Goal: Information Seeking & Learning: Learn about a topic

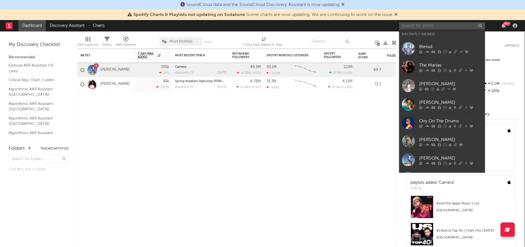
click at [433, 27] on input "text" at bounding box center [442, 25] width 86 height 7
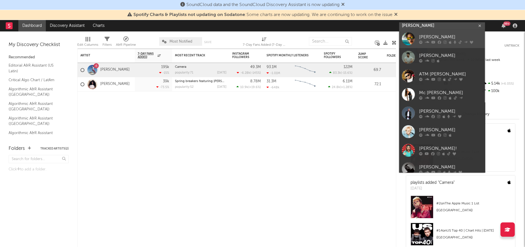
type input "[PERSON_NAME]"
click at [412, 35] on div at bounding box center [408, 38] width 13 height 13
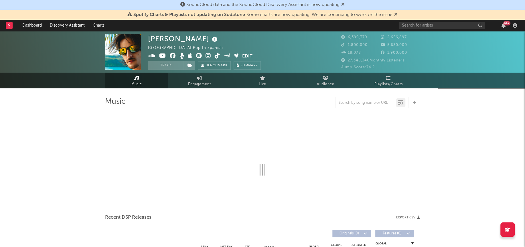
select select "6m"
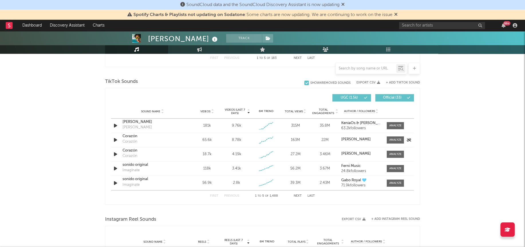
scroll to position [368, 0]
click at [398, 122] on span at bounding box center [395, 125] width 17 height 7
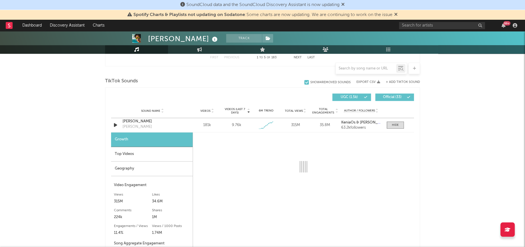
select select "1w"
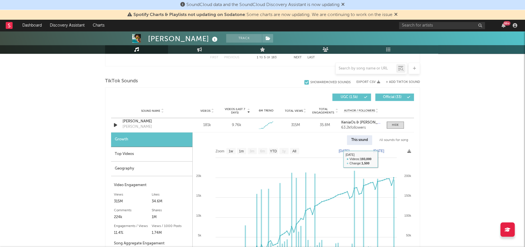
click at [396, 141] on div "All sounds for song" at bounding box center [394, 140] width 38 height 10
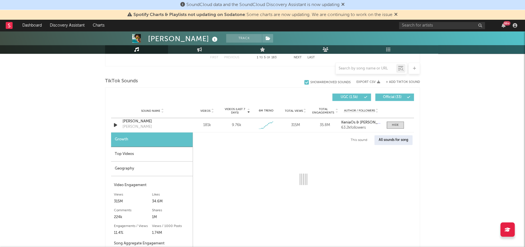
select select "1w"
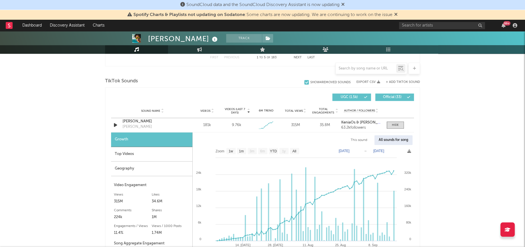
click at [125, 155] on div "Top Videos" at bounding box center [151, 154] width 81 height 15
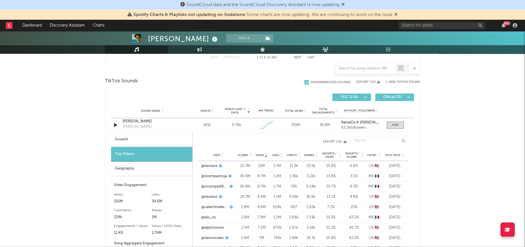
click at [126, 167] on div "Geography" at bounding box center [151, 169] width 81 height 15
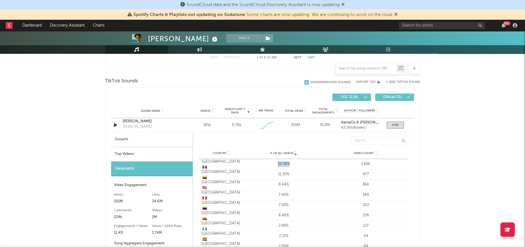
drag, startPoint x: 299, startPoint y: 163, endPoint x: 263, endPoint y: 163, distance: 35.2
click at [263, 163] on div "39.38%" at bounding box center [283, 164] width 79 height 6
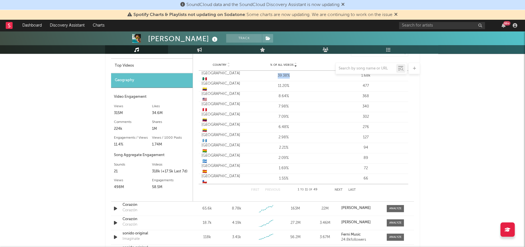
scroll to position [437, 0]
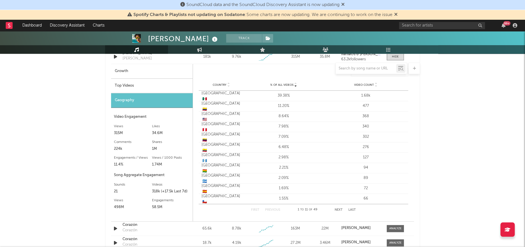
click at [139, 83] on div "Top Videos" at bounding box center [152, 86] width 82 height 15
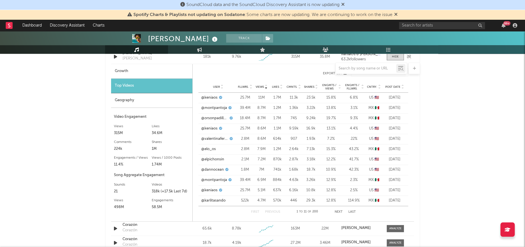
click at [124, 62] on div "[PERSON_NAME] [PERSON_NAME]" at bounding box center [153, 56] width 60 height 13
click at [123, 65] on div at bounding box center [262, 68] width 315 height 11
click at [123, 71] on div at bounding box center [262, 68] width 315 height 11
click at [122, 72] on div at bounding box center [262, 68] width 315 height 11
click at [125, 70] on div at bounding box center [262, 68] width 315 height 11
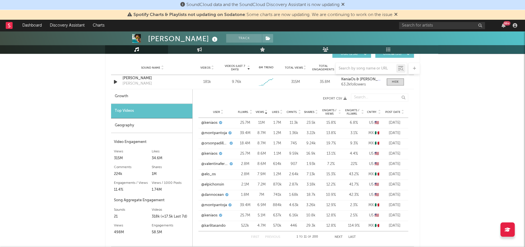
scroll to position [403, 0]
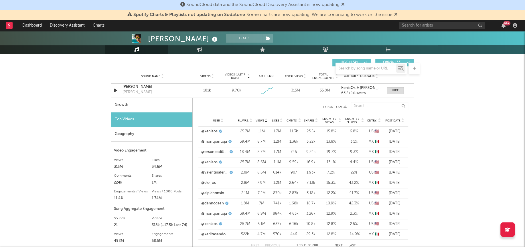
click at [124, 103] on div "Growth" at bounding box center [151, 105] width 81 height 15
select select "1w"
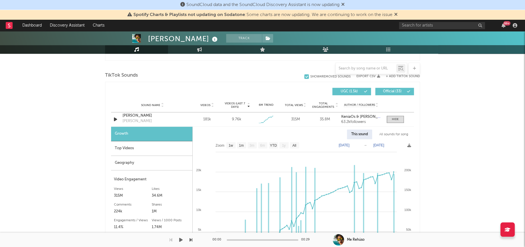
scroll to position [361, 0]
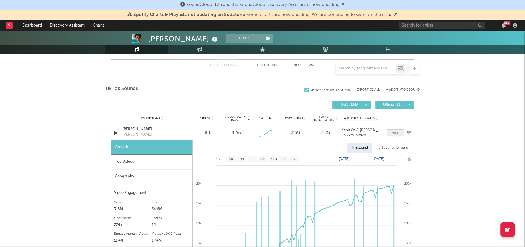
click at [397, 134] on div at bounding box center [395, 133] width 7 height 4
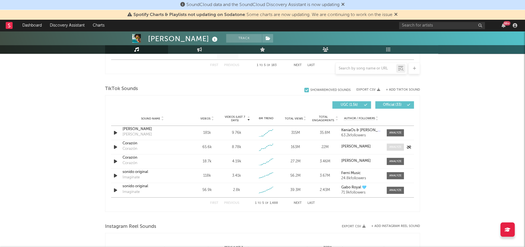
click at [396, 146] on div at bounding box center [395, 147] width 12 height 4
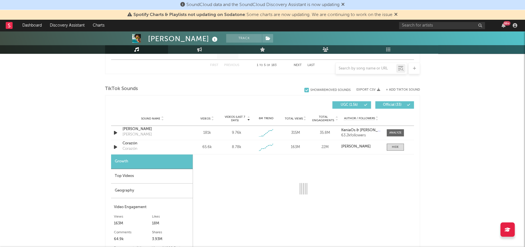
select select "1w"
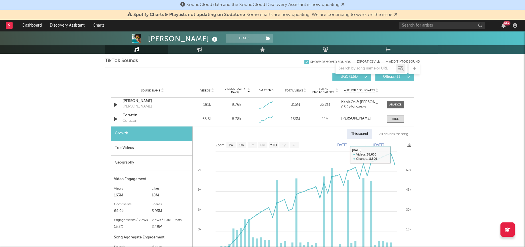
click at [398, 132] on div "All sounds for song" at bounding box center [394, 134] width 38 height 10
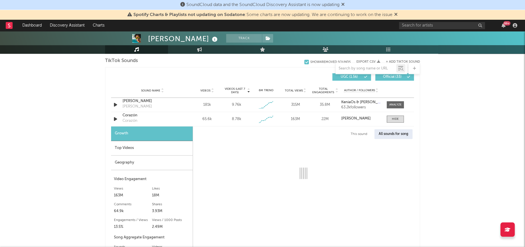
select select "1w"
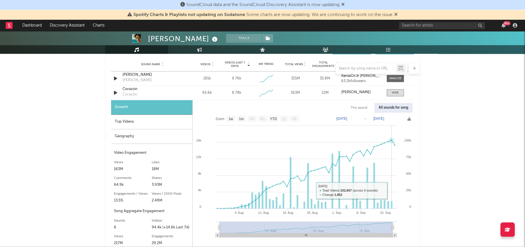
scroll to position [412, 0]
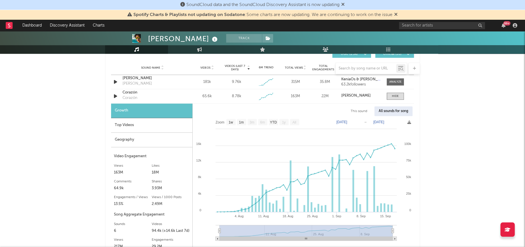
click at [129, 127] on div "Top Videos" at bounding box center [151, 125] width 81 height 15
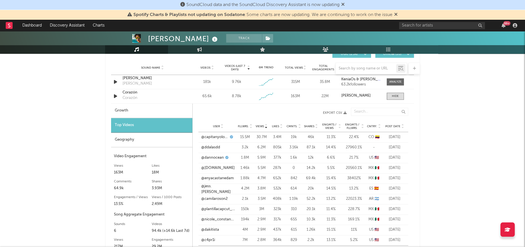
click at [153, 140] on div "Geography" at bounding box center [151, 140] width 81 height 15
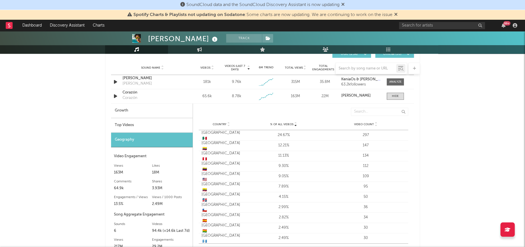
click at [136, 111] on div "Growth" at bounding box center [152, 111] width 82 height 15
select select "1w"
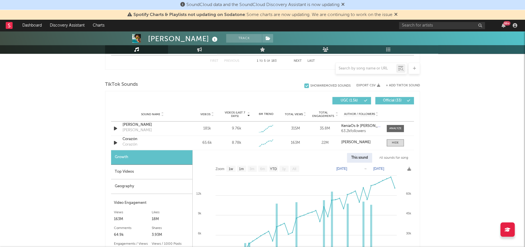
scroll to position [364, 0]
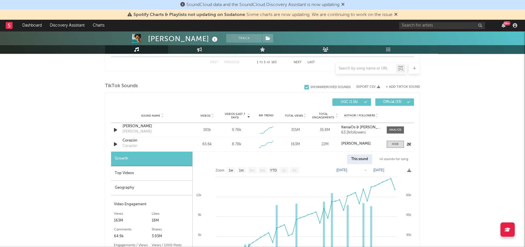
click at [396, 149] on div "Sound Name Corazón Corazón Videos 65.6k Videos (last 7 days) 8.78k Weekly Growt…" at bounding box center [262, 144] width 303 height 14
click at [392, 159] on div "All sounds for song" at bounding box center [394, 160] width 38 height 10
select select "1w"
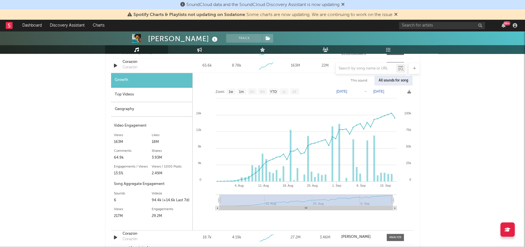
scroll to position [421, 0]
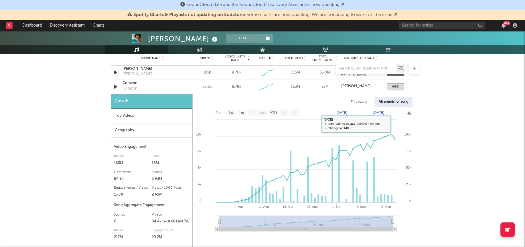
click at [441, 123] on div "[PERSON_NAME] Track [GEOGRAPHIC_DATA] | Pop in Spanish Edit Track Benchmark Sum…" at bounding box center [262, 121] width 525 height 1023
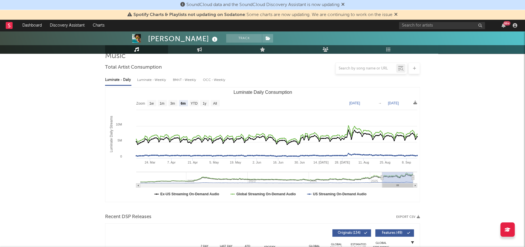
scroll to position [0, 0]
